Goal: Information Seeking & Learning: Check status

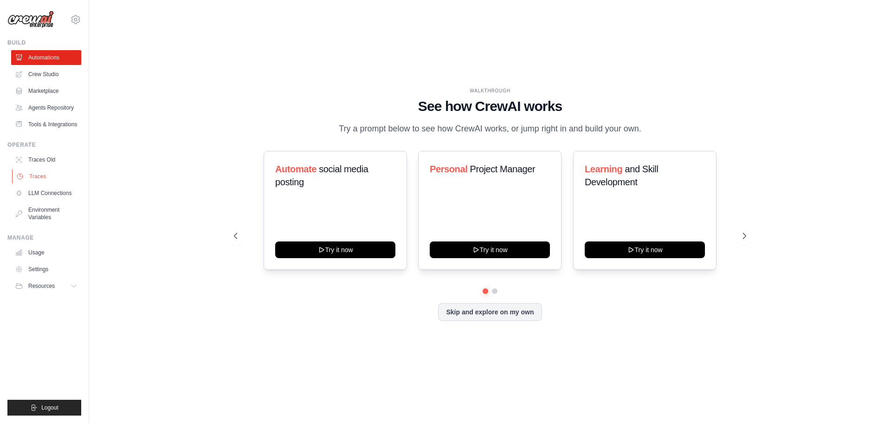
click at [44, 180] on link "Traces" at bounding box center [47, 176] width 70 height 15
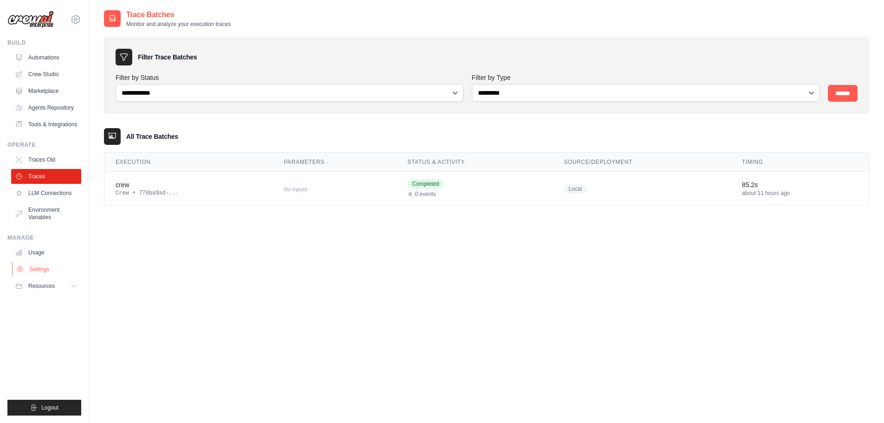
click at [39, 273] on link "Settings" at bounding box center [47, 269] width 70 height 15
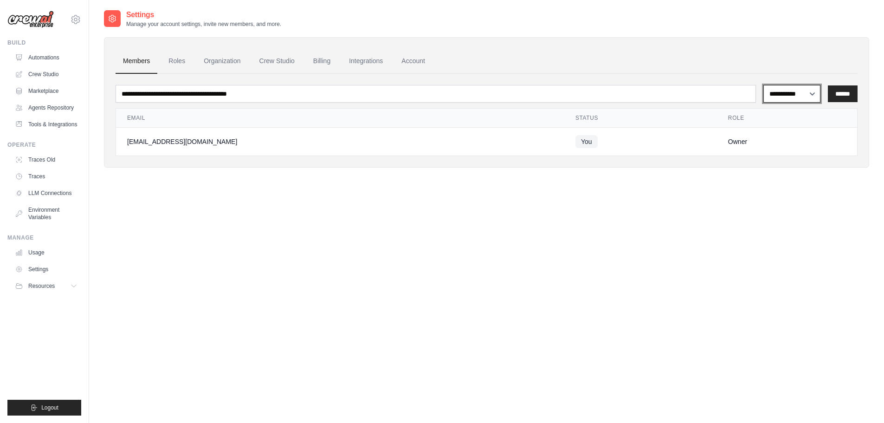
click at [797, 95] on select "**********" at bounding box center [791, 94] width 57 height 18
drag, startPoint x: 797, startPoint y: 95, endPoint x: 809, endPoint y: 93, distance: 12.2
click at [797, 95] on select "**********" at bounding box center [791, 94] width 57 height 18
click at [42, 184] on link "Traces" at bounding box center [47, 176] width 70 height 15
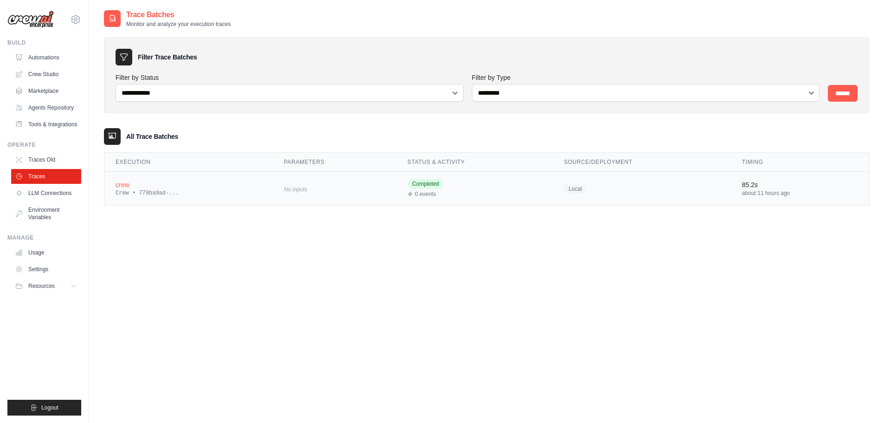
click at [239, 187] on div "crew" at bounding box center [189, 184] width 146 height 9
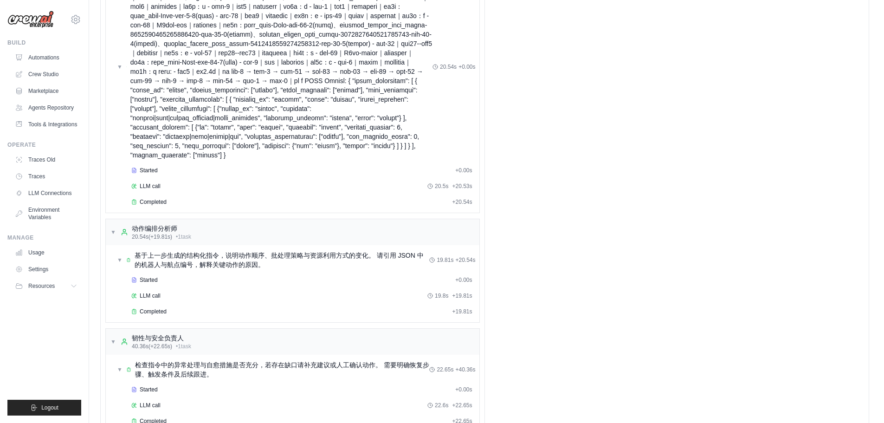
scroll to position [51, 0]
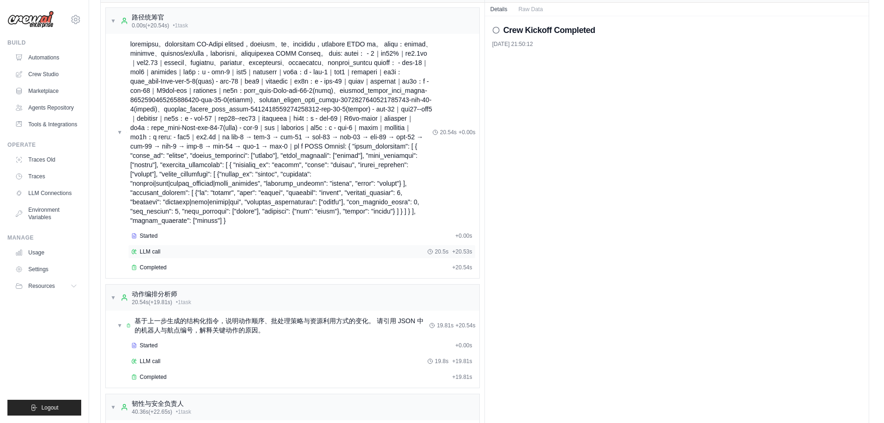
click at [206, 255] on div "LLM call 20.5s + 20.53s" at bounding box center [301, 251] width 341 height 7
click at [206, 271] on div "Completed" at bounding box center [289, 267] width 317 height 7
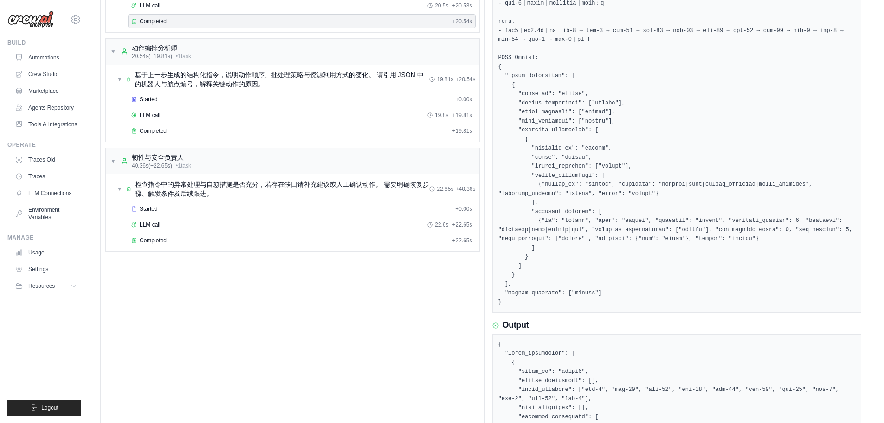
scroll to position [264, 0]
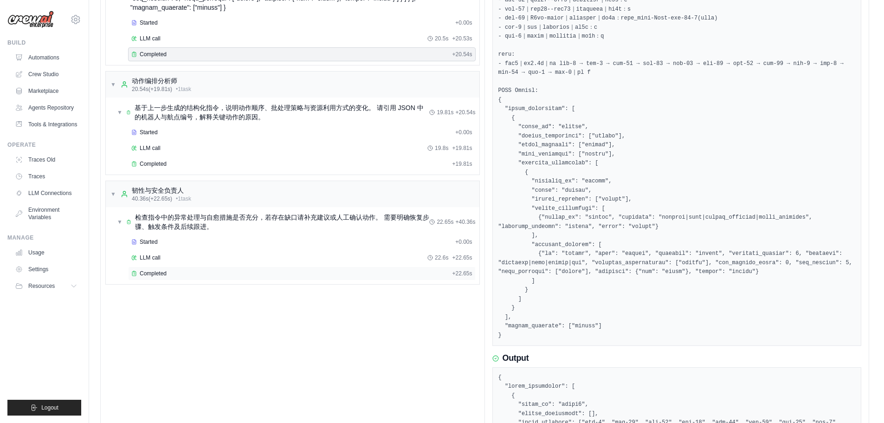
click at [187, 277] on div "Completed" at bounding box center [289, 273] width 317 height 7
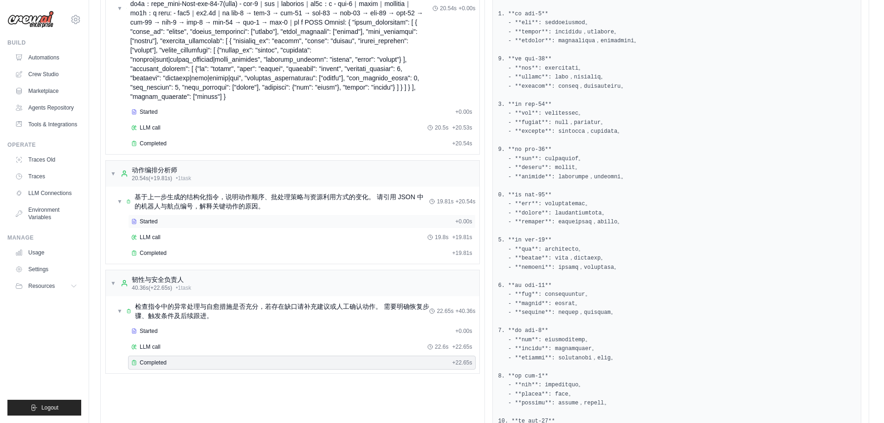
scroll to position [232, 0]
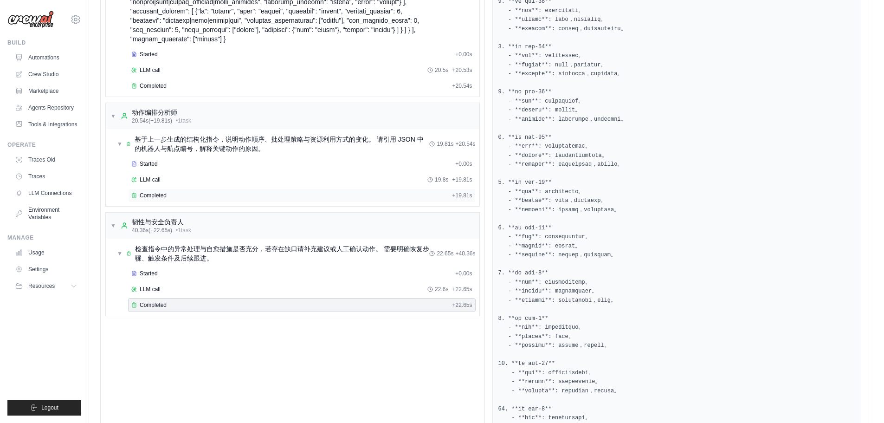
click at [303, 202] on div "Completed + 19.81s" at bounding box center [302, 195] width 348 height 14
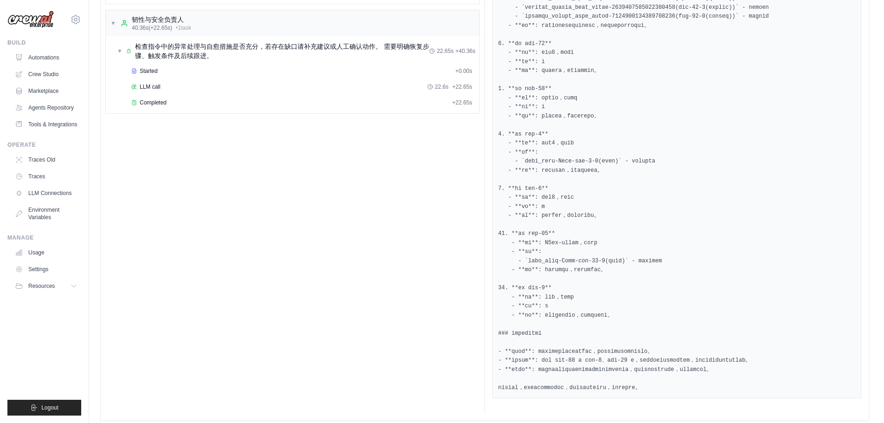
scroll to position [442, 0]
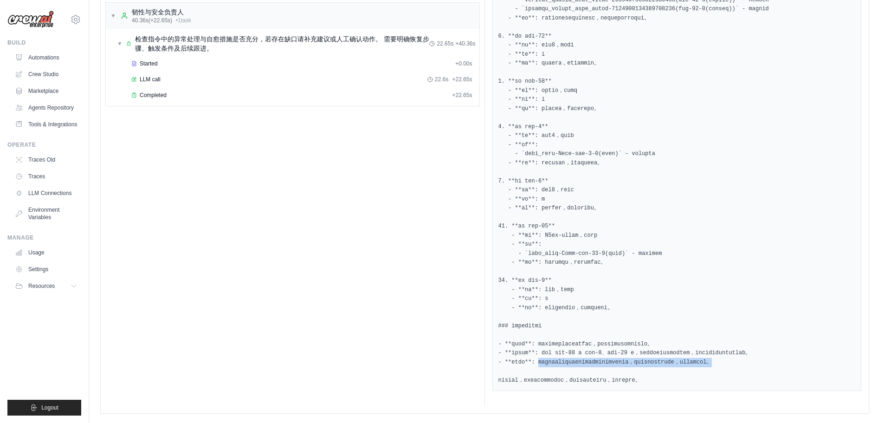
drag, startPoint x: 546, startPoint y: 362, endPoint x: 828, endPoint y: 363, distance: 282.1
click at [828, 363] on pre at bounding box center [676, 58] width 357 height 651
click at [624, 376] on pre at bounding box center [676, 58] width 357 height 651
click at [583, 383] on pre at bounding box center [676, 58] width 357 height 651
click at [583, 380] on pre at bounding box center [676, 58] width 357 height 651
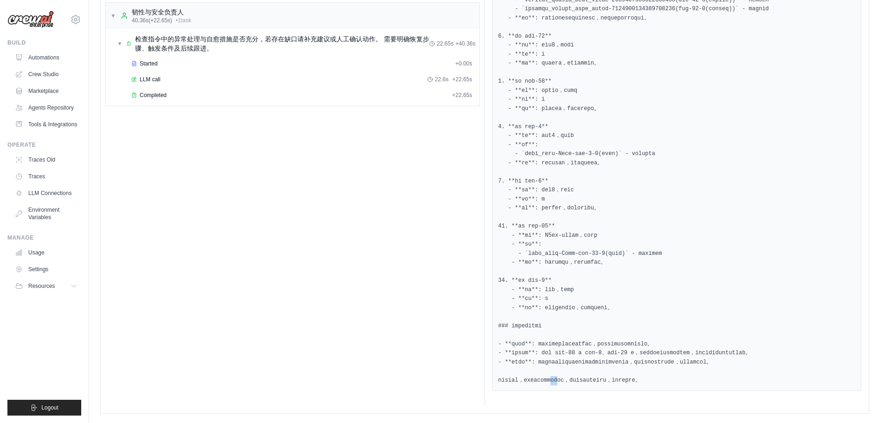
click at [583, 380] on pre at bounding box center [676, 58] width 357 height 651
click at [663, 380] on pre at bounding box center [676, 58] width 357 height 651
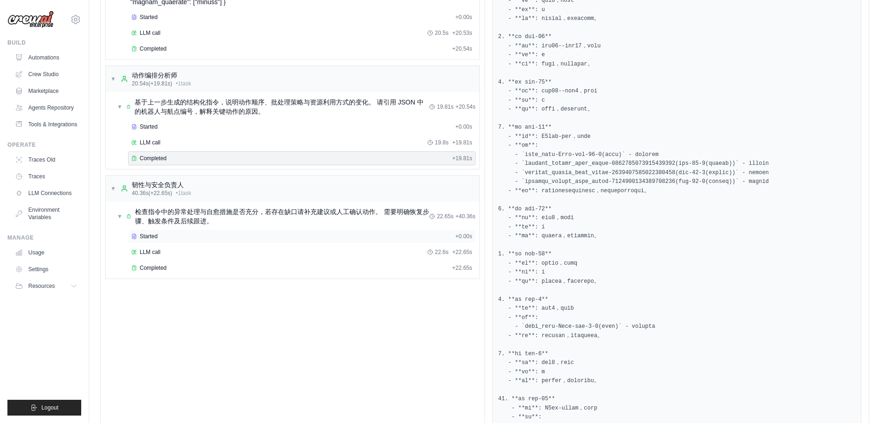
scroll to position [278, 0]
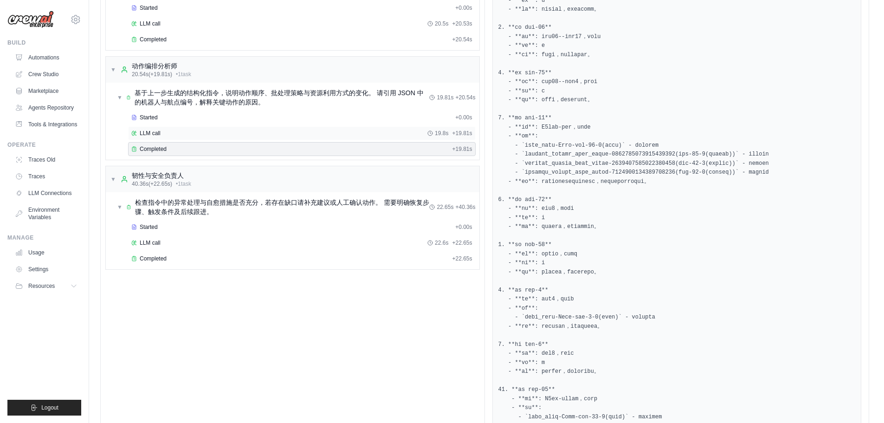
click at [237, 137] on div "LLM call 19.8s + 19.81s" at bounding box center [301, 132] width 341 height 7
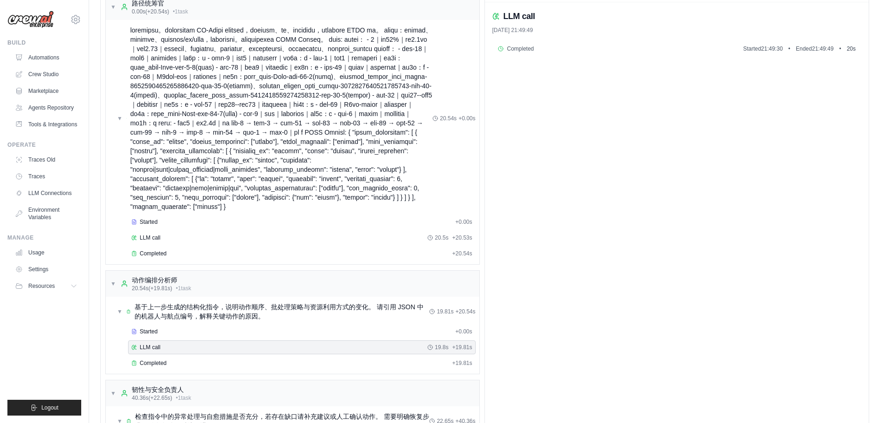
scroll to position [4, 0]
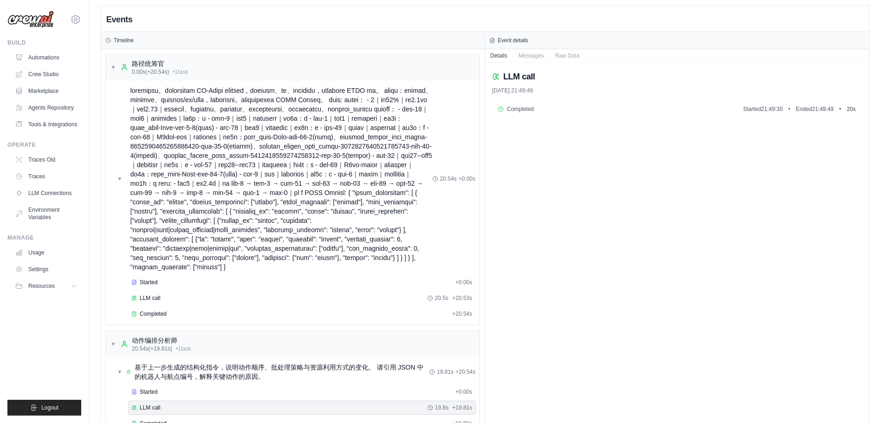
click at [536, 105] on div "Completed Started 21:49:30 • Ended 21:49:49 • 20 s" at bounding box center [676, 109] width 369 height 15
click at [520, 117] on div "LLM call 2025/9/28 21:49:49 Completed Started 21:49:30 • Ended 21:49:49 • 20 s" at bounding box center [677, 308] width 384 height 491
click at [518, 110] on span "Completed" at bounding box center [520, 108] width 27 height 7
drag, startPoint x: 518, startPoint y: 110, endPoint x: 515, endPoint y: 122, distance: 12.5
click at [518, 111] on span "Completed" at bounding box center [520, 108] width 27 height 7
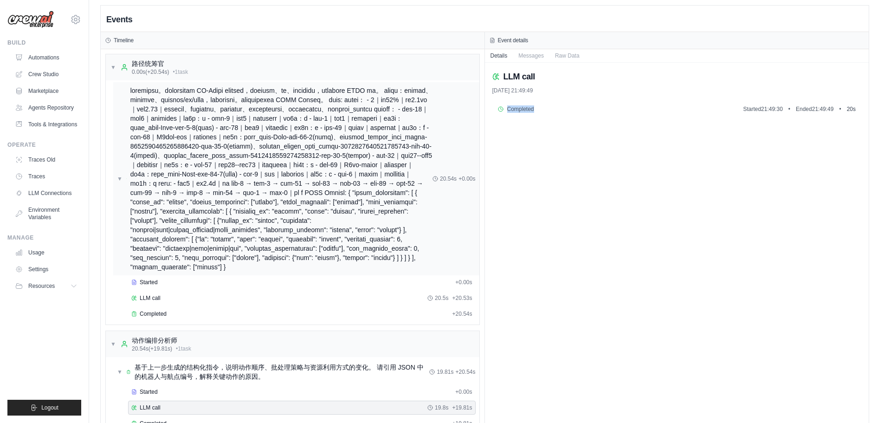
scroll to position [143, 0]
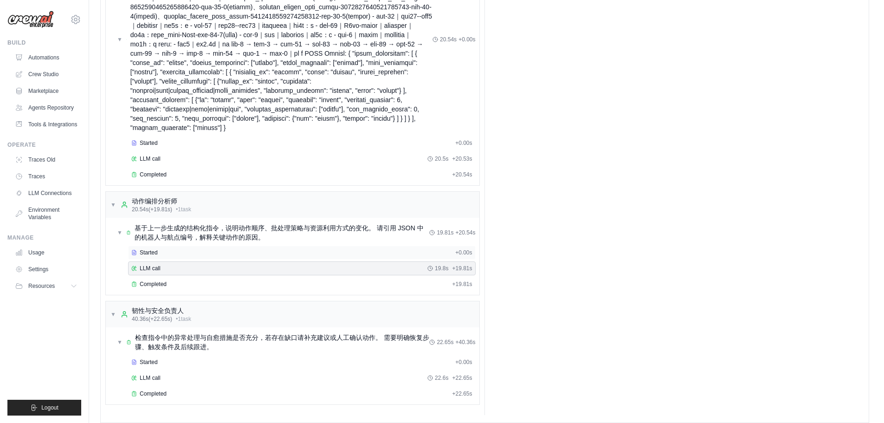
click at [192, 256] on div "Started" at bounding box center [291, 252] width 320 height 7
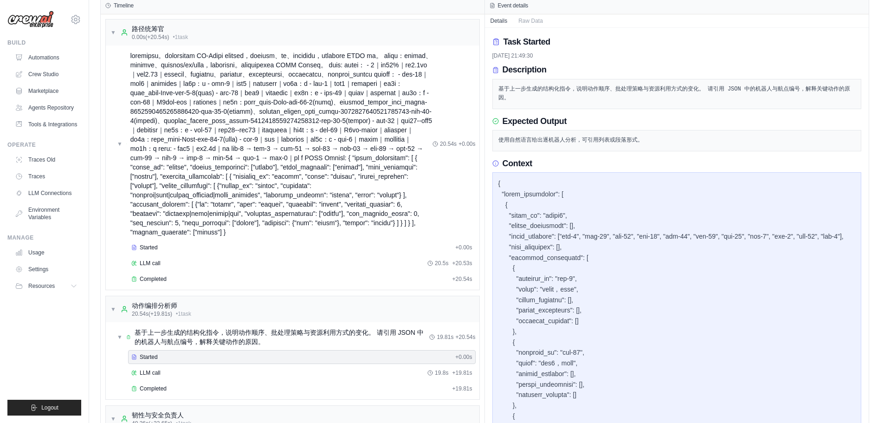
scroll to position [93, 0]
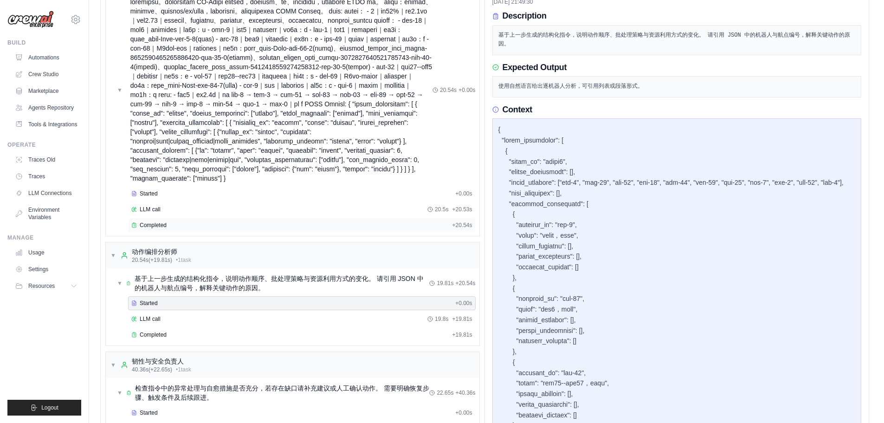
click at [277, 232] on div "Completed + 20.54s" at bounding box center [302, 225] width 348 height 14
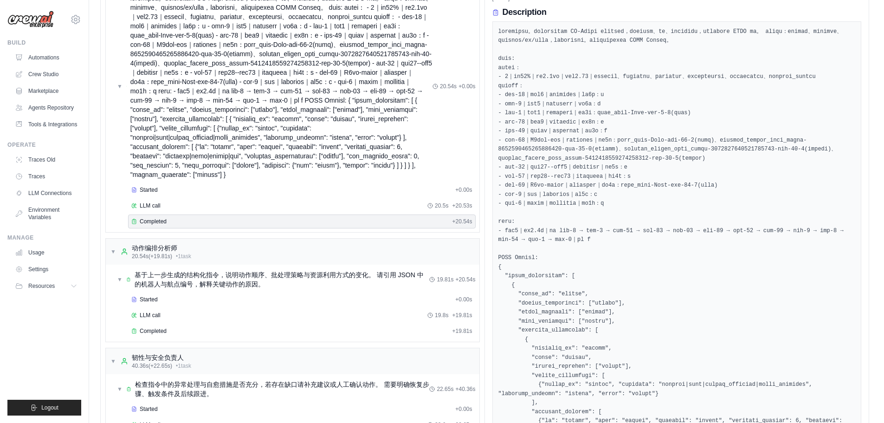
scroll to position [0, 0]
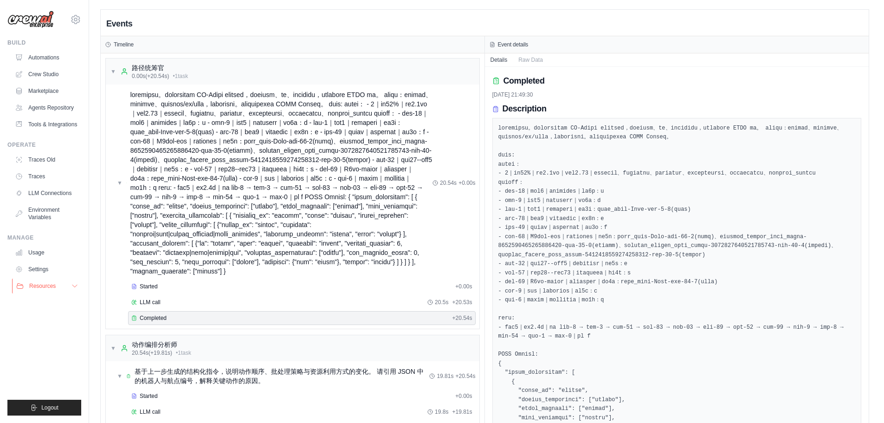
click at [58, 293] on button "Resources" at bounding box center [47, 285] width 70 height 15
click at [72, 290] on icon at bounding box center [74, 285] width 7 height 7
click at [55, 274] on link "Settings" at bounding box center [47, 269] width 70 height 15
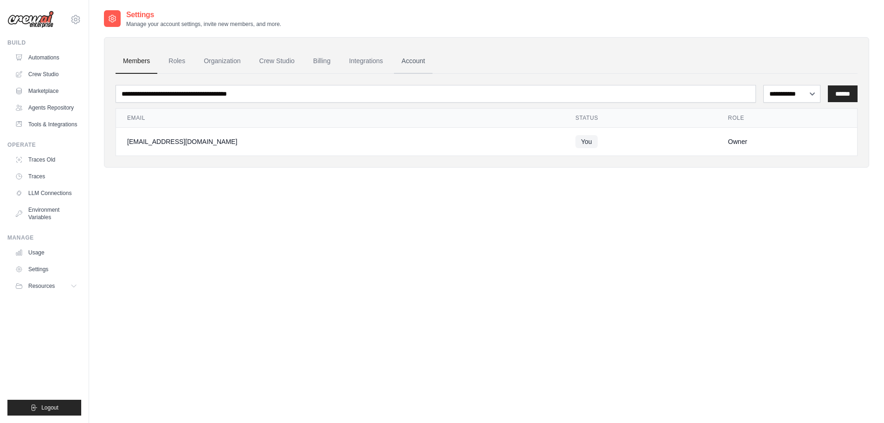
click at [429, 60] on link "Account" at bounding box center [413, 61] width 39 height 25
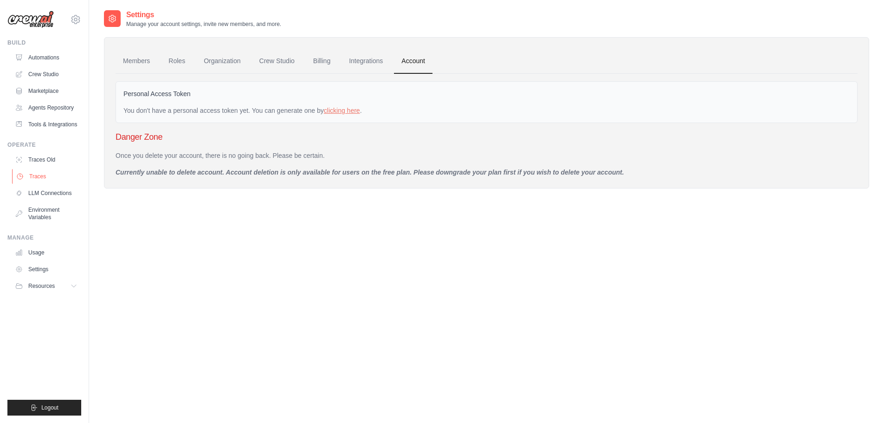
click at [39, 184] on link "Traces" at bounding box center [47, 176] width 70 height 15
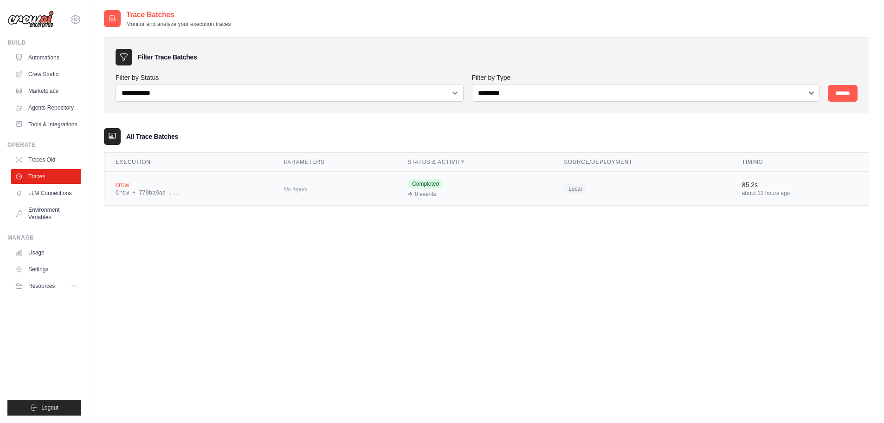
click at [355, 197] on td "No inputs" at bounding box center [334, 189] width 123 height 34
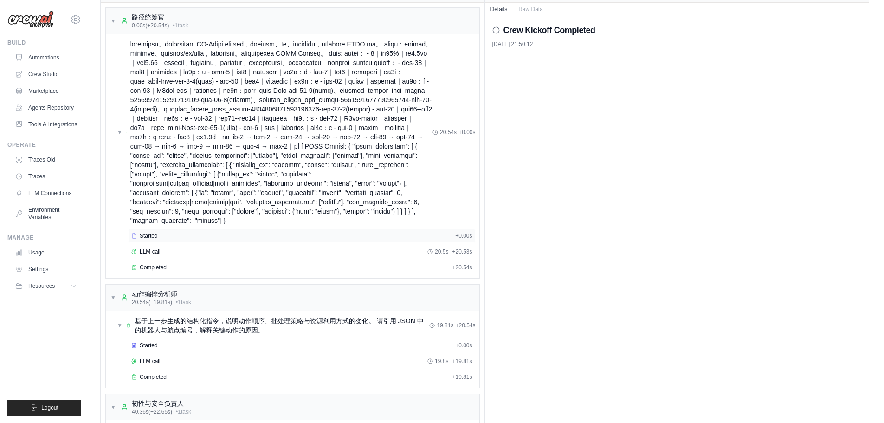
scroll to position [4, 0]
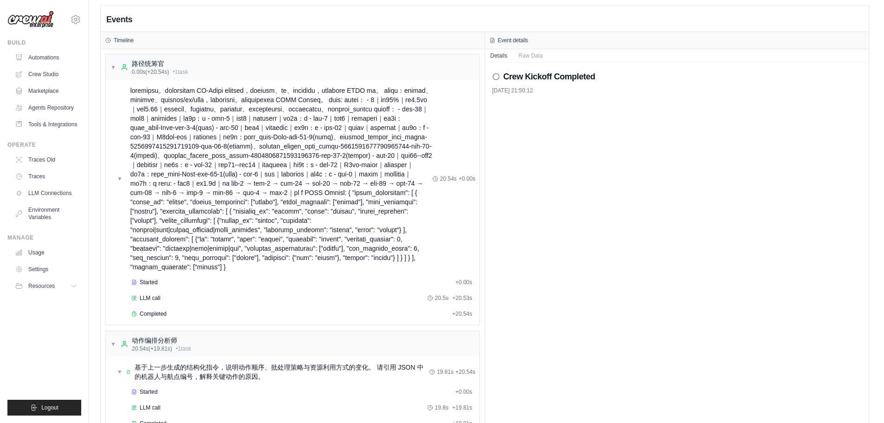
click at [246, 37] on div "Timeline" at bounding box center [292, 40] width 374 height 7
click at [243, 44] on div "Timeline" at bounding box center [292, 40] width 374 height 7
click at [242, 44] on div "Timeline" at bounding box center [292, 40] width 374 height 7
click at [58, 200] on link "LLM Connections" at bounding box center [47, 193] width 70 height 15
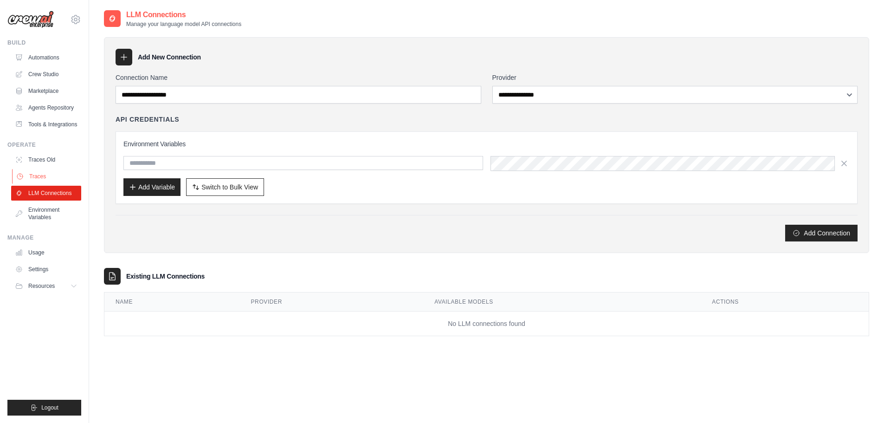
click at [53, 183] on link "Traces" at bounding box center [47, 176] width 70 height 15
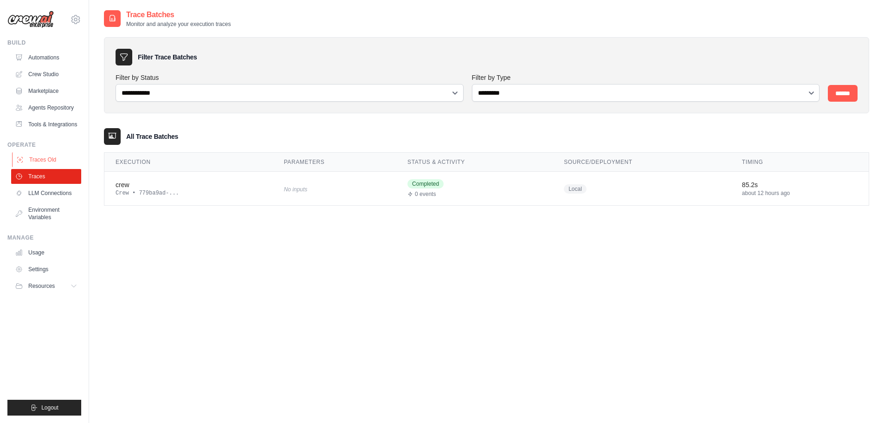
click at [56, 166] on link "Traces Old" at bounding box center [47, 159] width 70 height 15
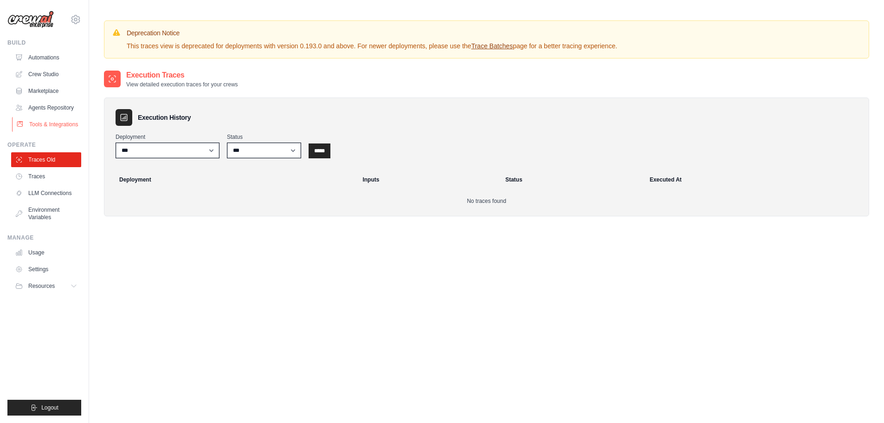
click at [52, 126] on link "Tools & Integrations" at bounding box center [47, 124] width 70 height 15
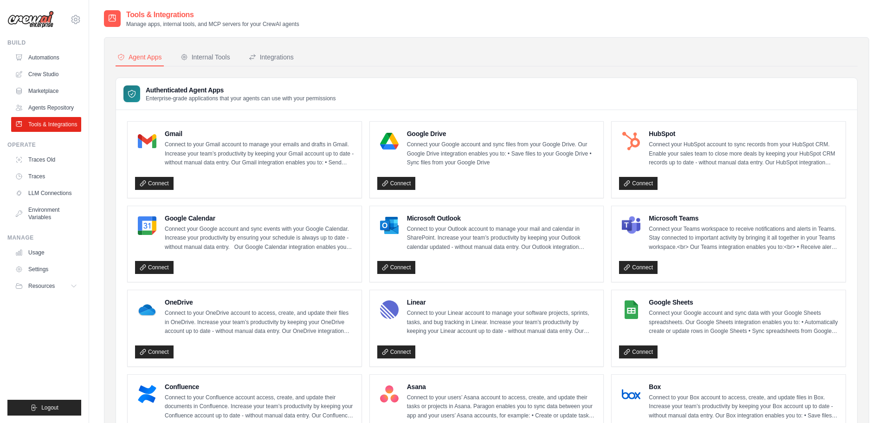
click at [59, 98] on ul "Automations Crew Studio Marketplace Agents Repository Tools & Integrations" at bounding box center [46, 91] width 70 height 82
click at [58, 108] on link "Agents Repository" at bounding box center [47, 107] width 70 height 15
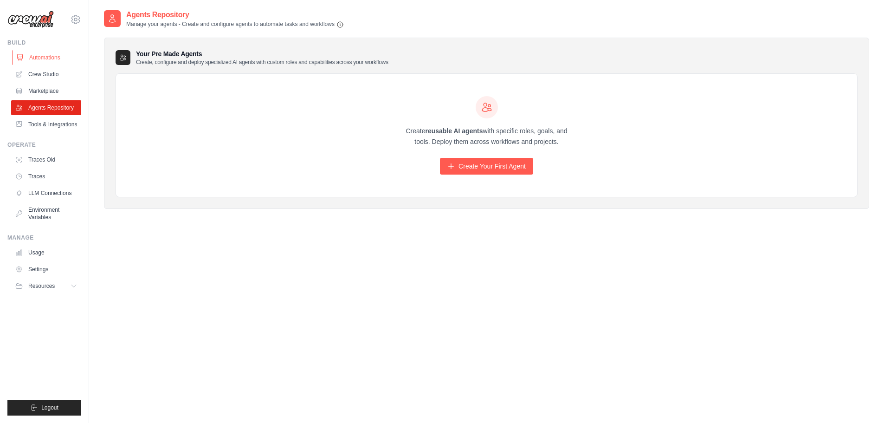
click at [53, 57] on link "Automations" at bounding box center [47, 57] width 70 height 15
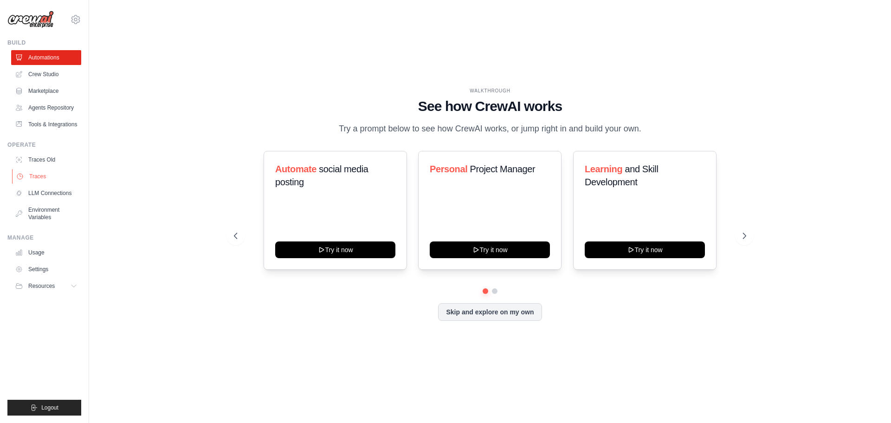
click at [46, 183] on link "Traces" at bounding box center [47, 176] width 70 height 15
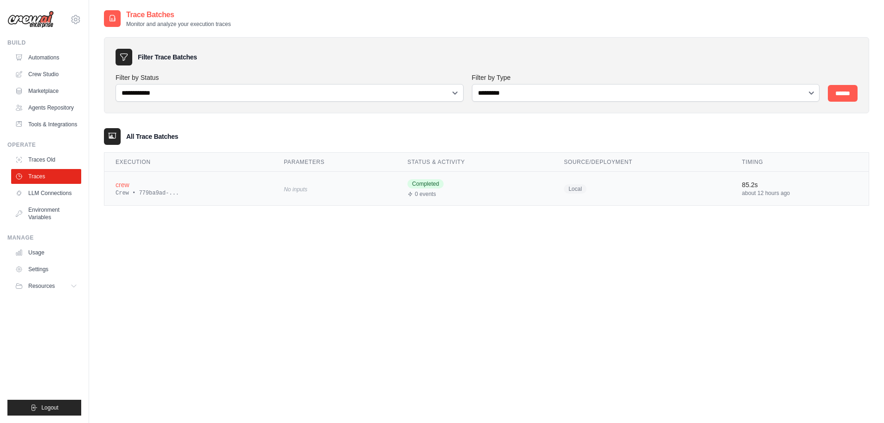
drag, startPoint x: 836, startPoint y: 232, endPoint x: 819, endPoint y: 197, distance: 38.6
click at [836, 232] on div "**********" at bounding box center [486, 220] width 765 height 423
click at [156, 187] on div "crew" at bounding box center [189, 184] width 146 height 9
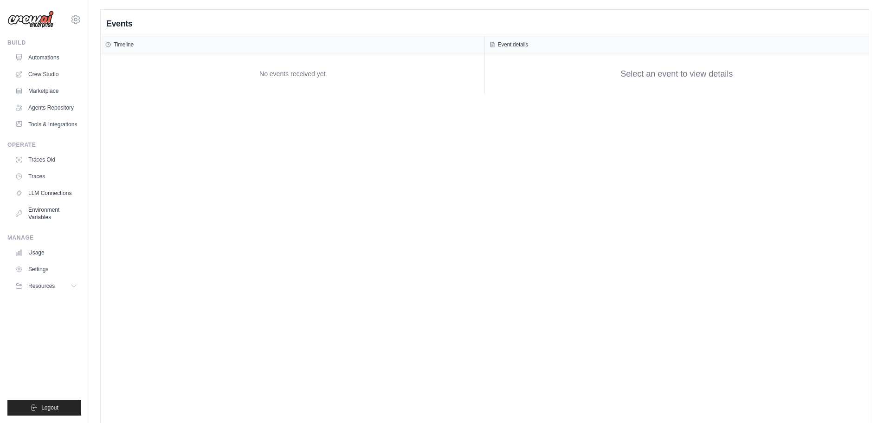
drag, startPoint x: 612, startPoint y: 9, endPoint x: 614, endPoint y: 0, distance: 8.7
click at [612, 9] on main "Events Timeline No events received yet Event details Select an event to view de…" at bounding box center [486, 221] width 795 height 442
click at [53, 182] on link "Traces" at bounding box center [47, 176] width 70 height 15
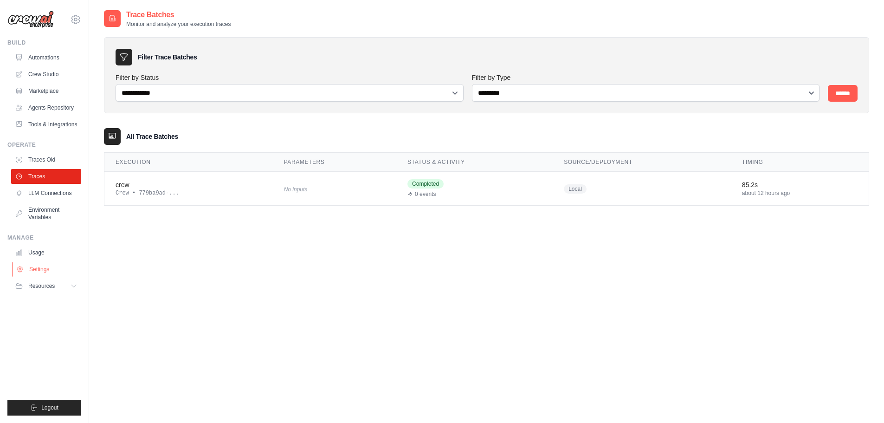
click at [44, 275] on link "Settings" at bounding box center [47, 269] width 70 height 15
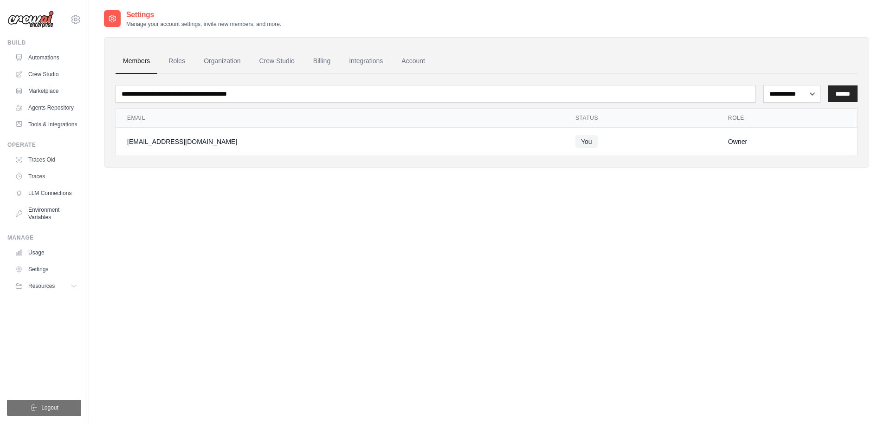
click at [53, 407] on span "Logout" at bounding box center [49, 407] width 17 height 7
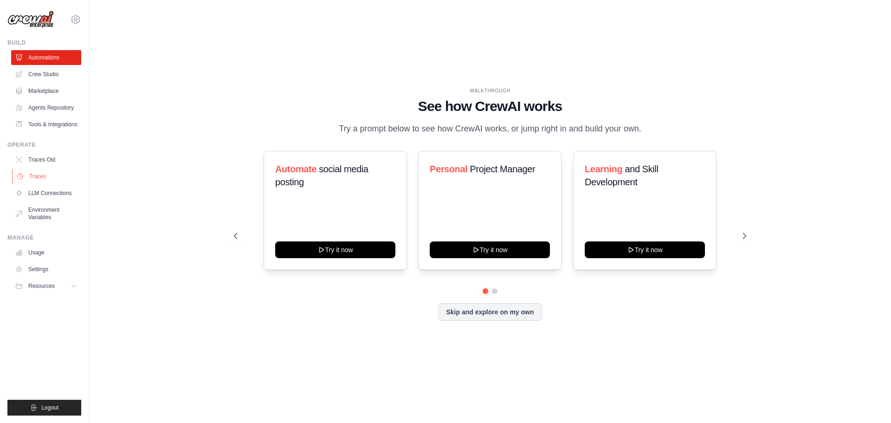
click at [44, 184] on link "Traces" at bounding box center [47, 176] width 70 height 15
